Goal: Task Accomplishment & Management: Use online tool/utility

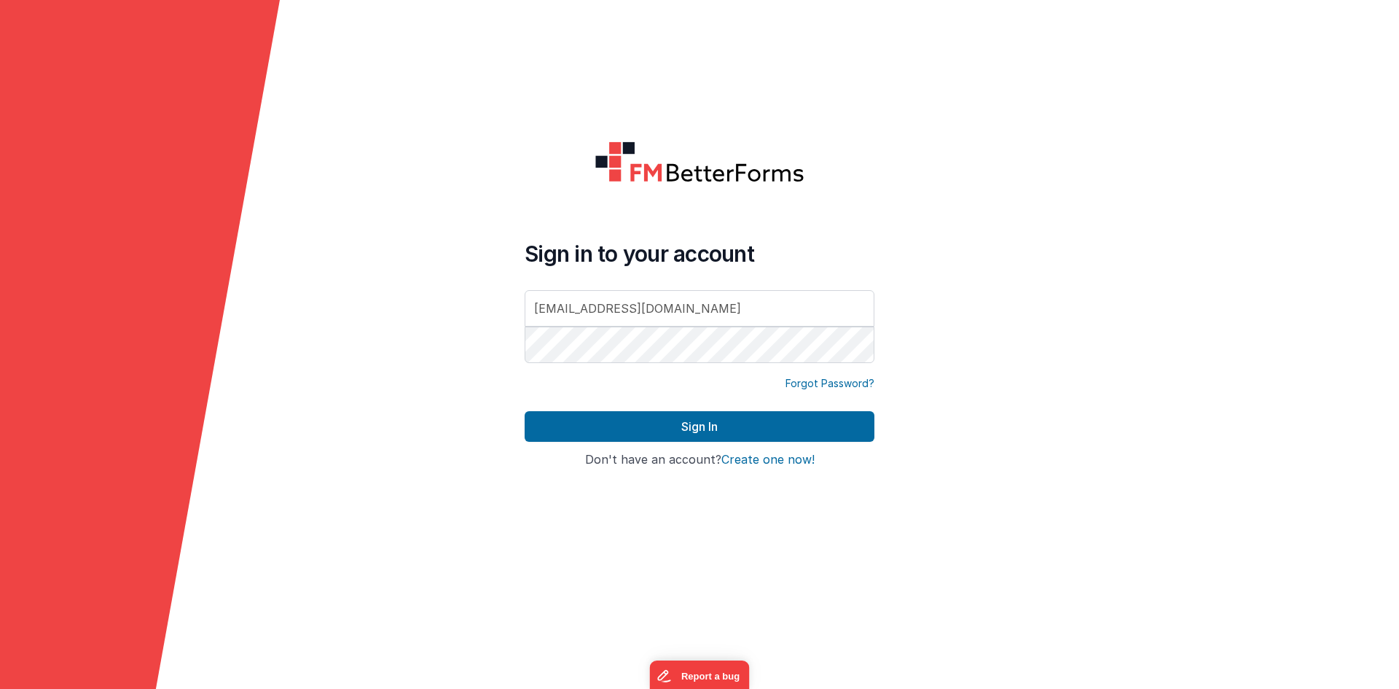
click at [1286, 139] on div at bounding box center [1259, 344] width 280 height 689
click at [578, 188] on div at bounding box center [700, 185] width 350 height 88
click at [1210, 148] on div at bounding box center [1259, 344] width 280 height 689
click at [863, 312] on input "[EMAIL_ADDRESS][DOMAIN_NAME]" at bounding box center [700, 308] width 350 height 36
drag, startPoint x: 683, startPoint y: 320, endPoint x: 525, endPoint y: 320, distance: 157.4
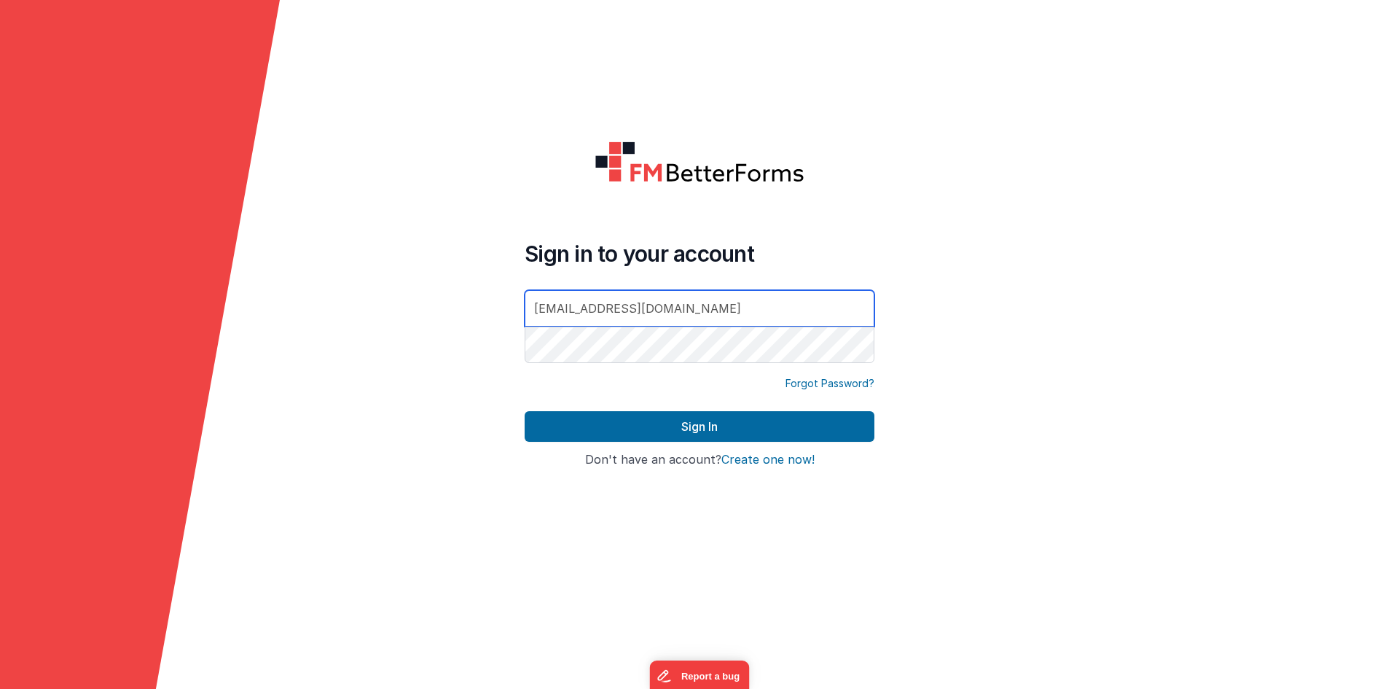
click at [526, 320] on input "[EMAIL_ADDRESS][DOMAIN_NAME]" at bounding box center [700, 308] width 350 height 36
type input "sohaibkhan2030@gmail.com"
click at [1059, 326] on form "Sign in to your account sohaibkhan2030@gmail.com Forgot Password? Sign In Sign …" at bounding box center [699, 344] width 1399 height 689
click at [493, 353] on form "Sign in to your account sohaibkhan2030@gmail.com Forgot Password? Sign In Sign …" at bounding box center [699, 344] width 1399 height 689
click at [537, 442] on div "Sign In" at bounding box center [700, 432] width 350 height 42
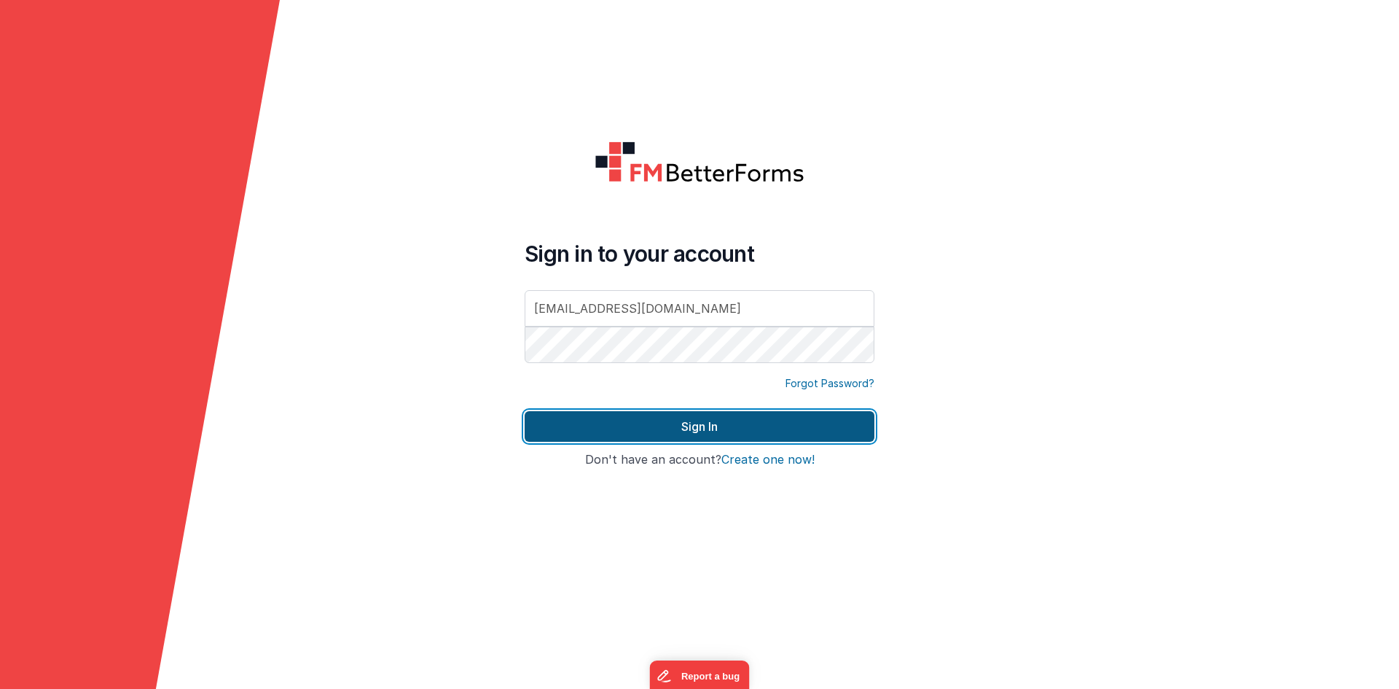
click at [540, 436] on button "Sign In" at bounding box center [700, 426] width 350 height 31
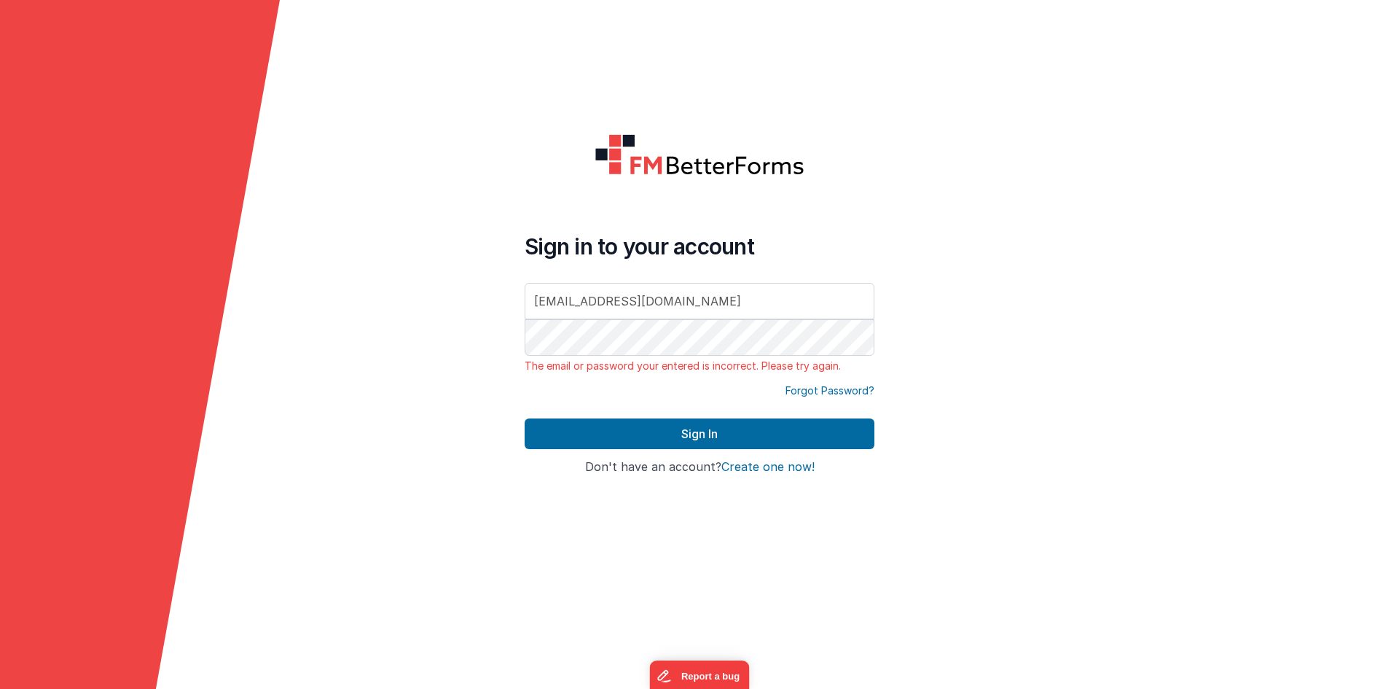
click at [525, 373] on div at bounding box center [525, 373] width 0 height 0
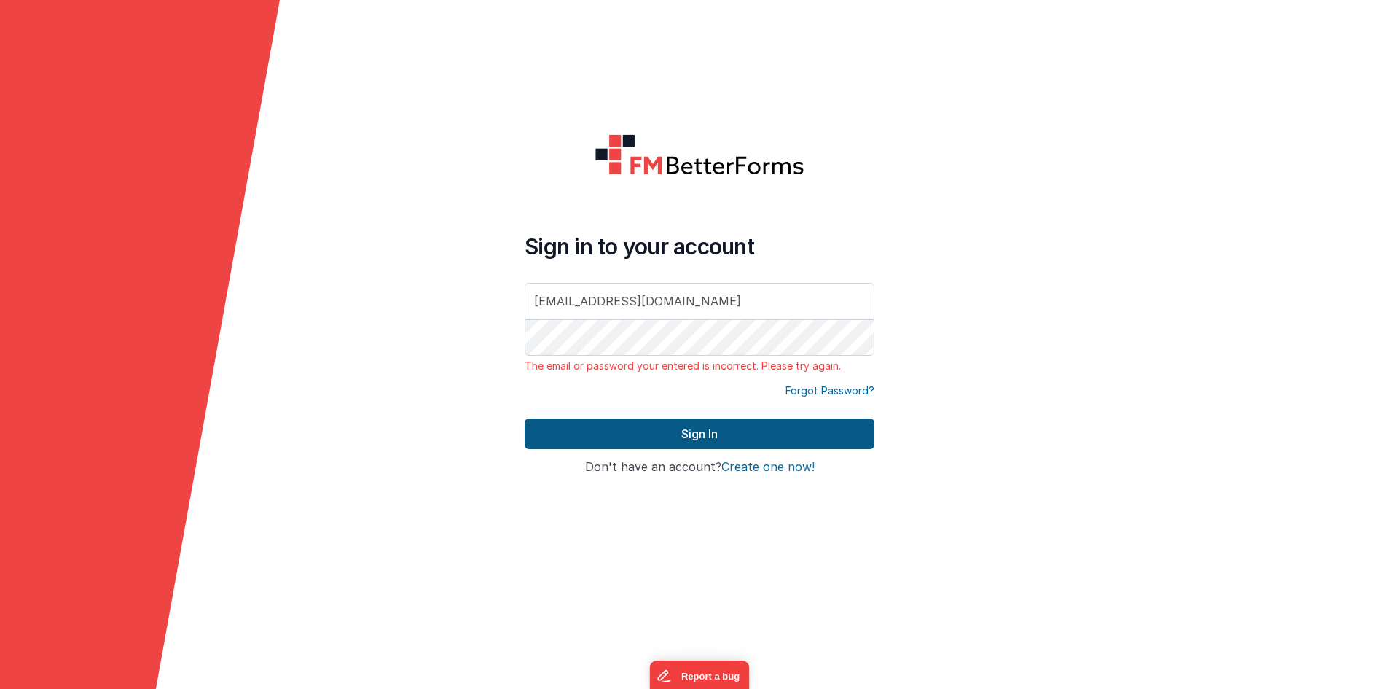
drag, startPoint x: 717, startPoint y: 416, endPoint x: 708, endPoint y: 431, distance: 17.0
click at [715, 419] on div "Sign in to your account sohaibkhan2030@gmail.com The email or password your ent…" at bounding box center [699, 344] width 373 height 445
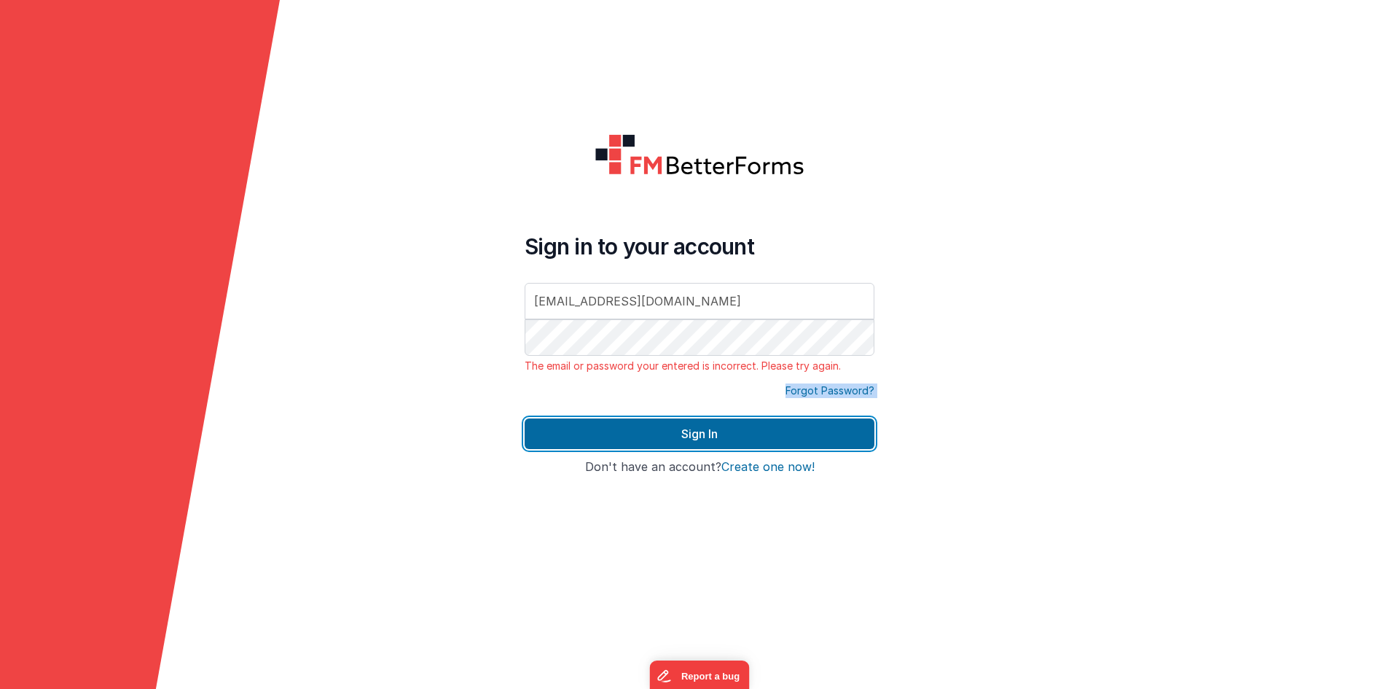
drag, startPoint x: 706, startPoint y: 443, endPoint x: 715, endPoint y: 442, distance: 8.8
click at [706, 444] on button "Sign In" at bounding box center [700, 433] width 350 height 31
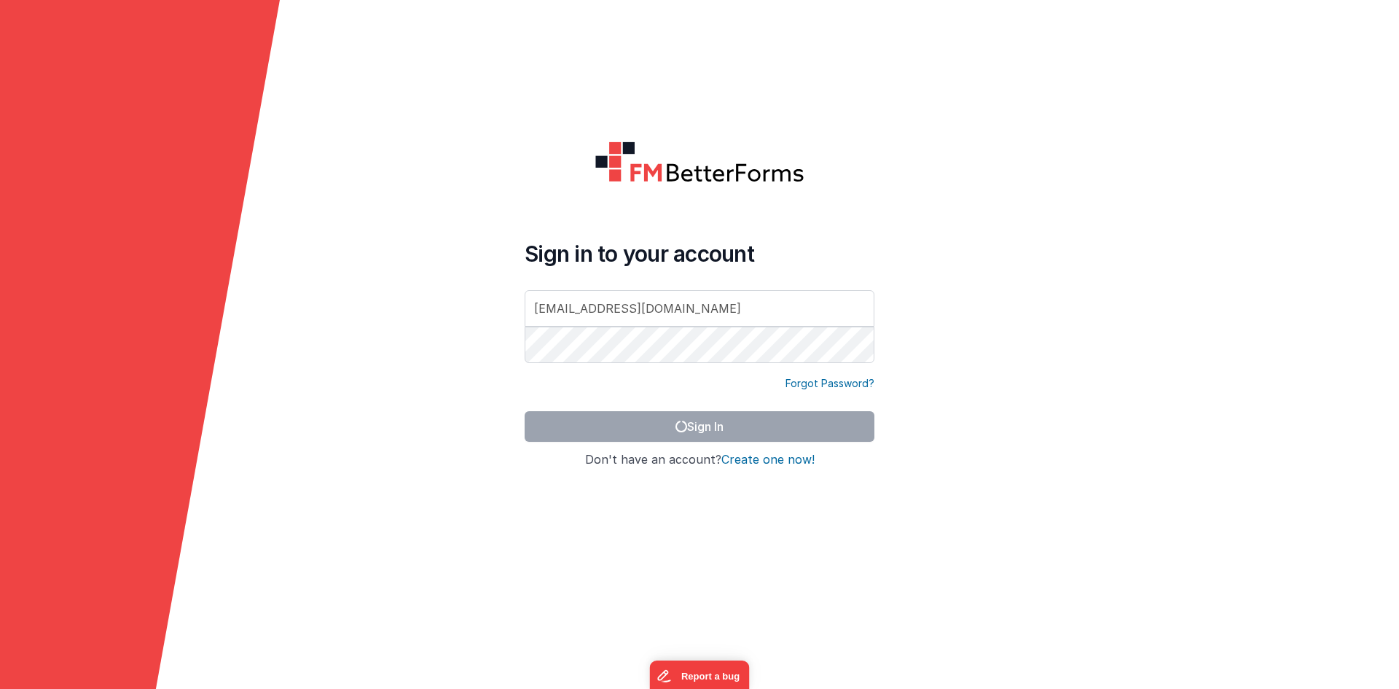
click at [998, 294] on form "Sign in to your account sohaibkhan2030@gmail.com Forgot Password? Sign In Sign …" at bounding box center [699, 344] width 1399 height 689
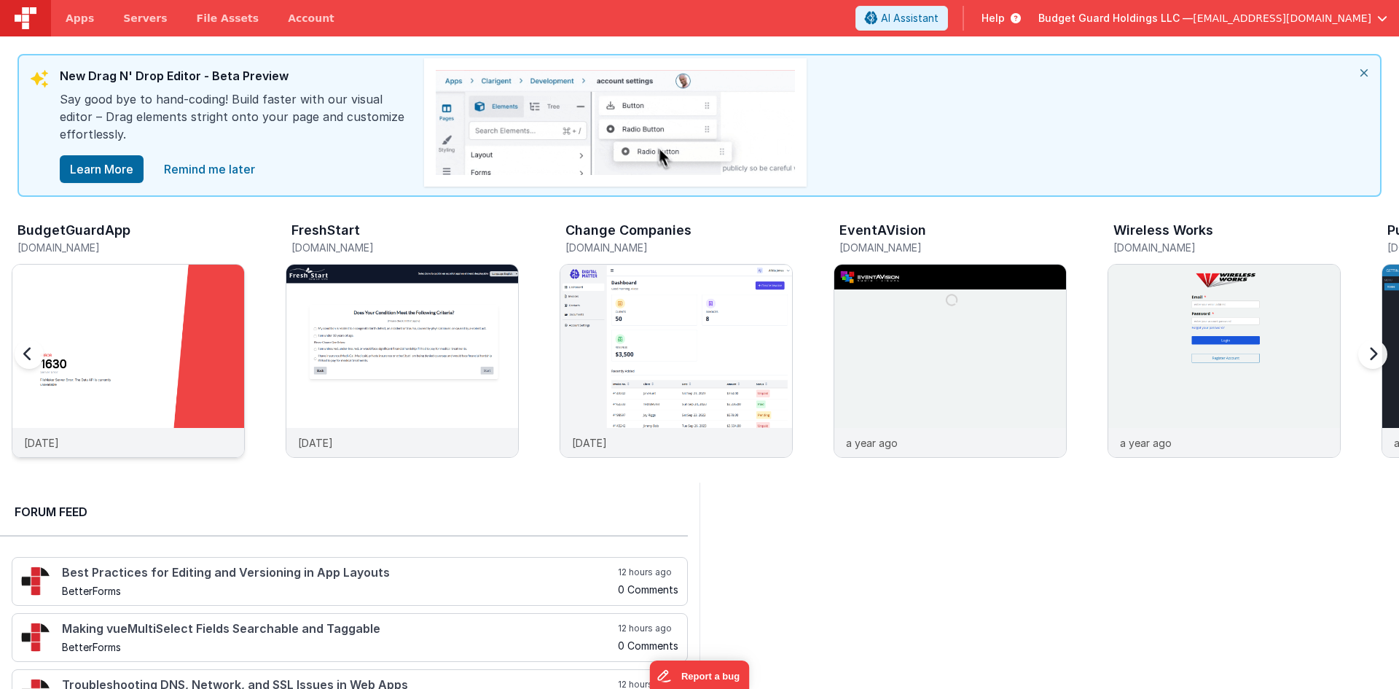
click at [165, 334] on img at bounding box center [128, 381] width 232 height 232
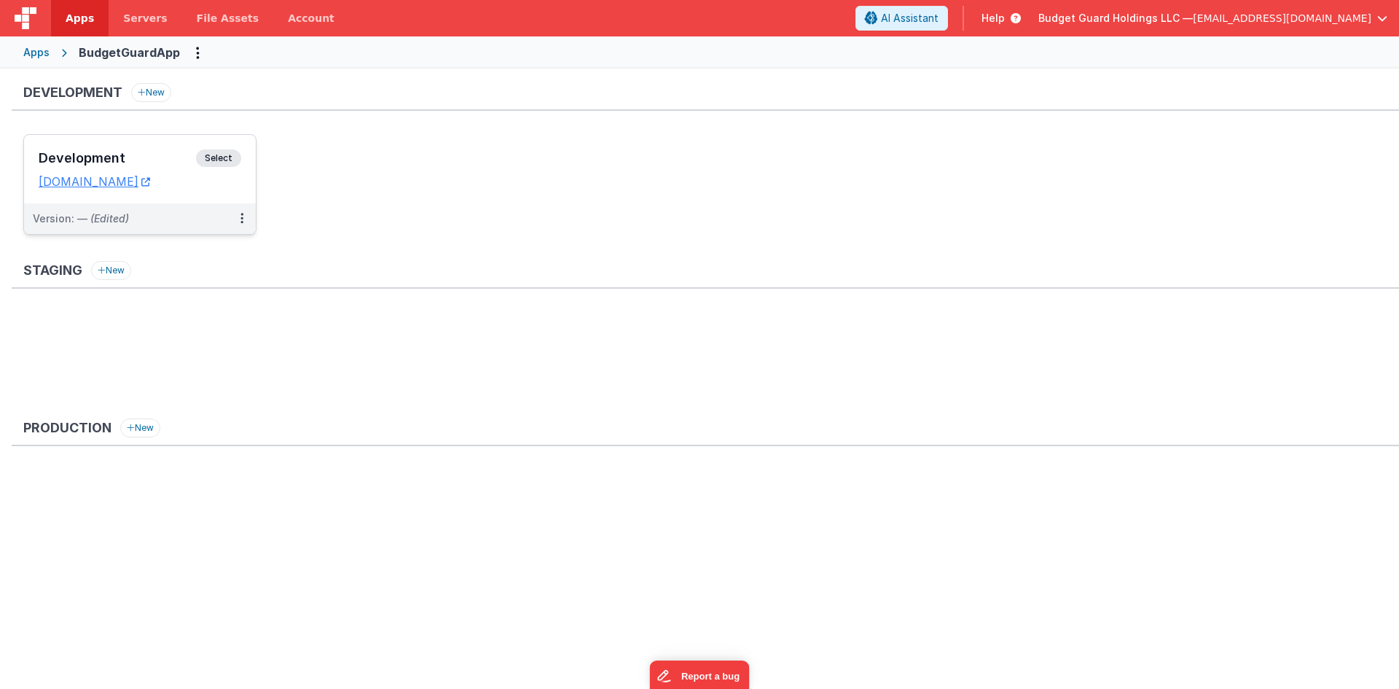
click at [114, 159] on h3 "Development" at bounding box center [117, 158] width 157 height 15
